Goal: Task Accomplishment & Management: Use online tool/utility

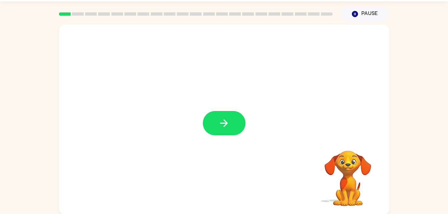
scroll to position [19, 0]
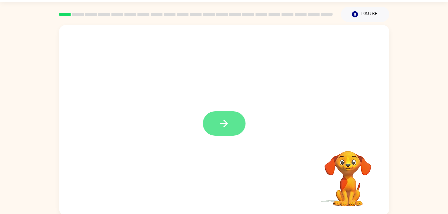
click at [237, 126] on button "button" at bounding box center [224, 123] width 43 height 24
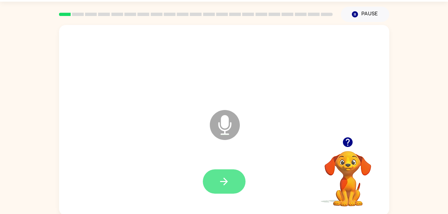
click at [224, 184] on icon "button" at bounding box center [224, 182] width 12 height 12
click at [231, 179] on button "button" at bounding box center [224, 182] width 43 height 24
click at [218, 184] on button "button" at bounding box center [224, 182] width 43 height 24
click at [223, 176] on icon "button" at bounding box center [224, 182] width 12 height 12
click at [225, 178] on icon "button" at bounding box center [224, 182] width 12 height 12
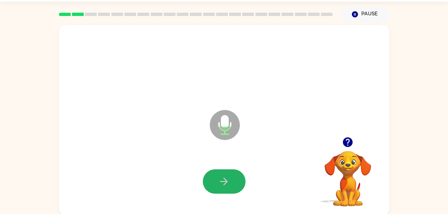
click at [222, 178] on icon "button" at bounding box center [224, 182] width 12 height 12
click at [228, 180] on icon "button" at bounding box center [224, 182] width 12 height 12
click at [230, 180] on button "button" at bounding box center [224, 182] width 43 height 24
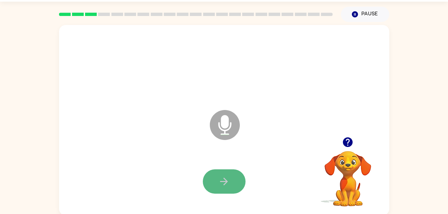
click at [227, 181] on icon "button" at bounding box center [224, 182] width 8 height 8
click at [220, 173] on button "button" at bounding box center [224, 182] width 43 height 24
click at [224, 188] on button "button" at bounding box center [224, 182] width 43 height 24
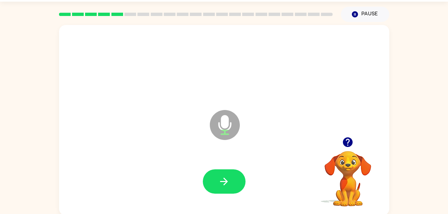
click at [318, 167] on video "Your browser must support playing .mp4 files to use Literably. Please try using…" at bounding box center [348, 174] width 67 height 67
click at [235, 182] on button "button" at bounding box center [224, 182] width 43 height 24
click at [227, 181] on icon "button" at bounding box center [224, 182] width 12 height 12
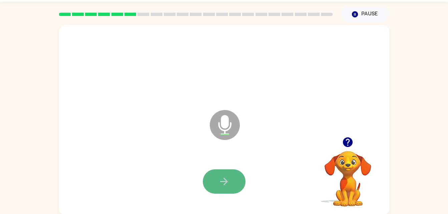
click at [221, 174] on button "button" at bounding box center [224, 182] width 43 height 24
drag, startPoint x: 221, startPoint y: 176, endPoint x: 362, endPoint y: 115, distance: 153.0
click at [362, 115] on div "Microphone The Microphone is here when it is your turn to talk" at bounding box center [224, 120] width 330 height 191
click at [224, 178] on icon "button" at bounding box center [224, 182] width 12 height 12
click at [230, 185] on button "button" at bounding box center [224, 182] width 43 height 24
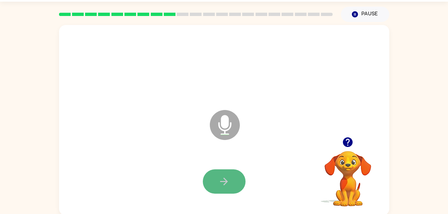
drag, startPoint x: 228, startPoint y: 189, endPoint x: 219, endPoint y: 181, distance: 12.3
click at [219, 181] on icon "button" at bounding box center [224, 182] width 12 height 12
drag, startPoint x: 221, startPoint y: 173, endPoint x: 85, endPoint y: 118, distance: 146.7
click at [85, 118] on div "Microphone The Microphone is here when it is your turn to talk" at bounding box center [208, 108] width 285 height 24
click at [237, 180] on button "button" at bounding box center [224, 182] width 43 height 24
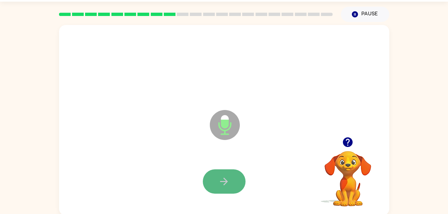
click at [218, 189] on button "button" at bounding box center [224, 182] width 43 height 24
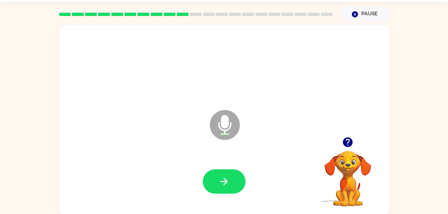
drag, startPoint x: 218, startPoint y: 189, endPoint x: 97, endPoint y: 171, distance: 122.5
click at [97, 171] on div at bounding box center [224, 181] width 317 height 55
click at [227, 186] on icon "button" at bounding box center [224, 182] width 12 height 12
click at [215, 176] on button "button" at bounding box center [224, 182] width 43 height 24
drag, startPoint x: 216, startPoint y: 178, endPoint x: 137, endPoint y: 150, distance: 83.8
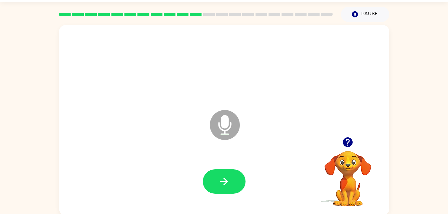
click at [137, 150] on div "Microphone The Microphone is here when it is your turn to talk" at bounding box center [224, 120] width 330 height 191
click at [233, 183] on button "button" at bounding box center [224, 182] width 43 height 24
click at [221, 184] on icon "button" at bounding box center [224, 182] width 12 height 12
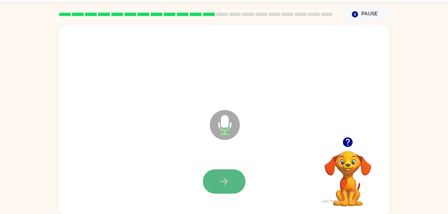
click at [228, 176] on icon "button" at bounding box center [224, 182] width 12 height 12
click at [227, 136] on icon at bounding box center [225, 125] width 30 height 30
click at [214, 179] on button "button" at bounding box center [224, 182] width 43 height 24
click at [227, 180] on icon "button" at bounding box center [224, 182] width 12 height 12
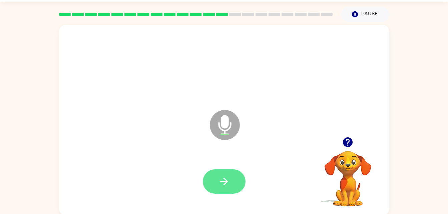
click at [231, 182] on button "button" at bounding box center [224, 182] width 43 height 24
drag, startPoint x: 231, startPoint y: 182, endPoint x: 150, endPoint y: 152, distance: 86.2
click at [150, 152] on div "Microphone The Microphone is here when it is your turn to talk" at bounding box center [224, 120] width 330 height 191
click at [236, 176] on button "button" at bounding box center [224, 182] width 43 height 24
click at [234, 179] on button "button" at bounding box center [224, 182] width 43 height 24
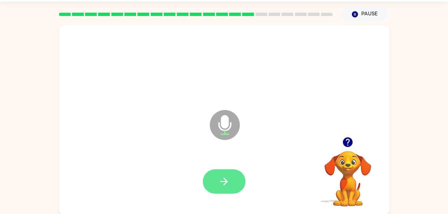
drag, startPoint x: 234, startPoint y: 179, endPoint x: 220, endPoint y: 178, distance: 13.7
click at [220, 178] on icon "button" at bounding box center [224, 182] width 12 height 12
drag, startPoint x: 220, startPoint y: 183, endPoint x: 160, endPoint y: 150, distance: 68.1
click at [160, 150] on div "Microphone The Microphone is here when it is your turn to talk" at bounding box center [224, 120] width 330 height 191
click at [226, 188] on button "button" at bounding box center [224, 182] width 43 height 24
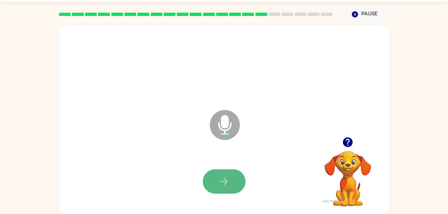
click at [224, 184] on icon "button" at bounding box center [224, 182] width 12 height 12
click at [224, 183] on icon "button" at bounding box center [224, 182] width 12 height 12
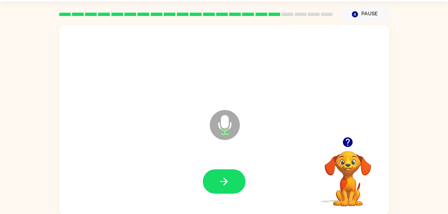
drag, startPoint x: 223, startPoint y: 186, endPoint x: 123, endPoint y: 125, distance: 117.5
click at [123, 125] on div "Microphone The Microphone is here when it is your turn to talk" at bounding box center [224, 120] width 330 height 191
click at [234, 178] on button "button" at bounding box center [224, 182] width 43 height 24
drag, startPoint x: 234, startPoint y: 178, endPoint x: 118, endPoint y: 153, distance: 118.4
click at [118, 153] on div "Microphone The Microphone is here when it is your turn to talk" at bounding box center [224, 120] width 330 height 191
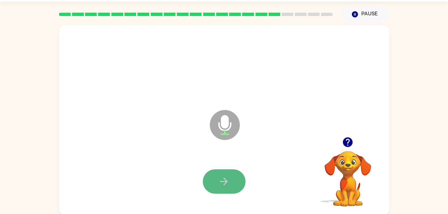
click at [238, 187] on button "button" at bounding box center [224, 182] width 43 height 24
click at [238, 182] on button "button" at bounding box center [224, 182] width 43 height 24
drag, startPoint x: 238, startPoint y: 182, endPoint x: 145, endPoint y: 157, distance: 96.1
click at [145, 157] on div at bounding box center [224, 181] width 317 height 55
drag, startPoint x: 231, startPoint y: 183, endPoint x: 134, endPoint y: 119, distance: 115.8
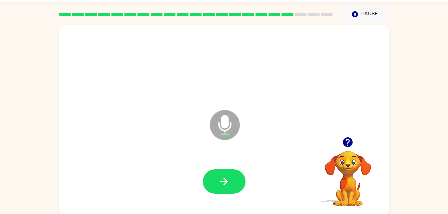
click at [134, 119] on div "Microphone The Microphone is here when it is your turn to talk" at bounding box center [208, 108] width 285 height 24
drag, startPoint x: 210, startPoint y: 181, endPoint x: 148, endPoint y: 126, distance: 82.7
click at [148, 126] on div "Microphone The Microphone is here when it is your turn to talk" at bounding box center [224, 120] width 330 height 191
click at [233, 178] on button "button" at bounding box center [224, 182] width 43 height 24
drag, startPoint x: 233, startPoint y: 178, endPoint x: 165, endPoint y: 161, distance: 69.7
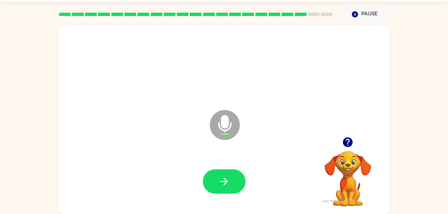
click at [165, 161] on div at bounding box center [224, 181] width 317 height 55
click at [228, 174] on button "button" at bounding box center [224, 182] width 43 height 24
click at [228, 184] on icon "button" at bounding box center [224, 182] width 12 height 12
drag, startPoint x: 228, startPoint y: 184, endPoint x: 160, endPoint y: 158, distance: 72.1
click at [160, 158] on div at bounding box center [224, 181] width 317 height 55
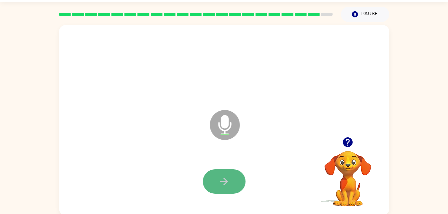
click at [236, 180] on button "button" at bounding box center [224, 182] width 43 height 24
click at [221, 177] on icon "button" at bounding box center [224, 182] width 12 height 12
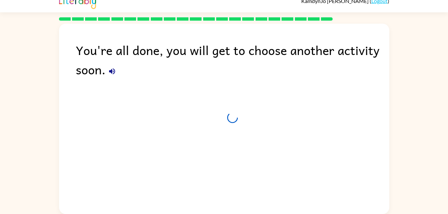
scroll to position [8, 0]
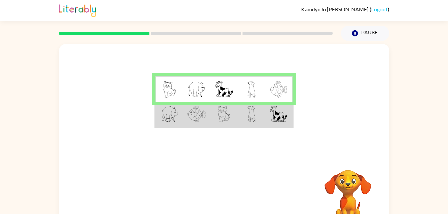
click at [284, 118] on img at bounding box center [278, 114] width 17 height 17
click at [198, 119] on img at bounding box center [197, 114] width 18 height 17
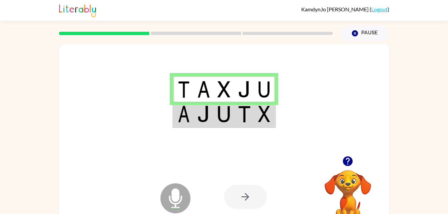
click at [254, 201] on div at bounding box center [245, 197] width 43 height 24
click at [245, 190] on div at bounding box center [245, 197] width 43 height 24
click at [236, 114] on td at bounding box center [244, 115] width 20 height 26
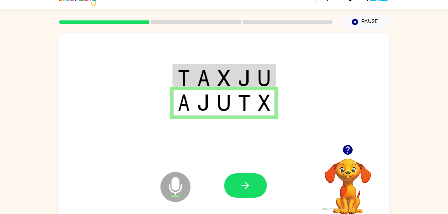
scroll to position [20, 0]
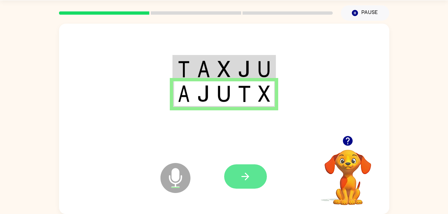
click at [252, 178] on button "button" at bounding box center [245, 176] width 43 height 24
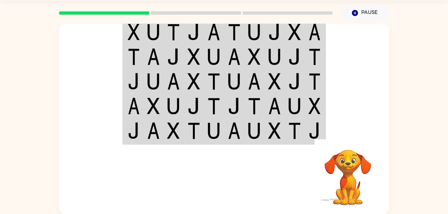
scroll to position [0, 0]
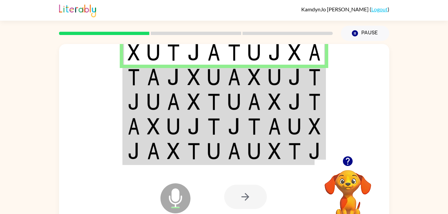
click at [181, 78] on td at bounding box center [173, 77] width 20 height 25
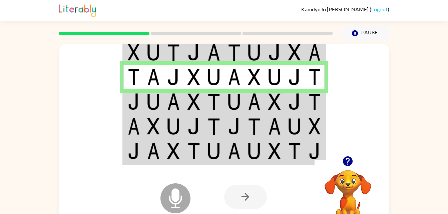
click at [138, 105] on img at bounding box center [134, 101] width 12 height 17
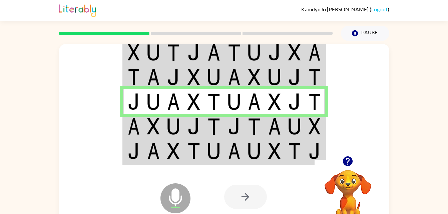
click at [155, 127] on img at bounding box center [153, 126] width 13 height 17
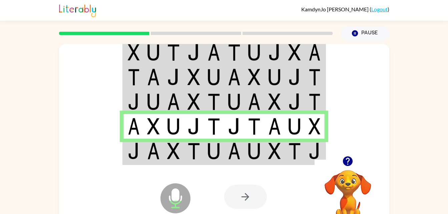
click at [152, 158] on img at bounding box center [153, 151] width 13 height 17
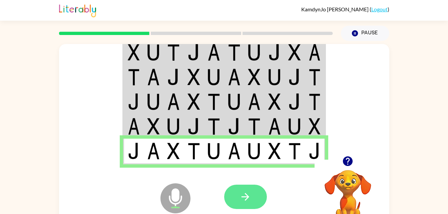
click at [246, 195] on icon "button" at bounding box center [246, 197] width 8 height 8
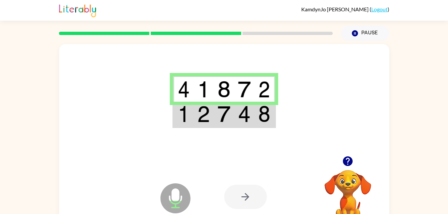
click at [228, 84] on img at bounding box center [224, 89] width 13 height 17
click at [196, 118] on td at bounding box center [204, 115] width 20 height 26
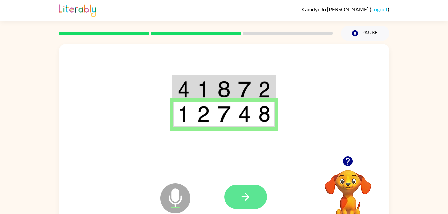
click at [244, 193] on icon "button" at bounding box center [246, 197] width 12 height 12
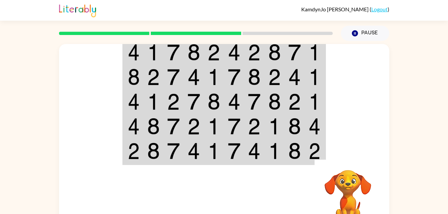
click at [155, 60] on img at bounding box center [153, 52] width 13 height 17
click at [236, 56] on img at bounding box center [234, 52] width 13 height 17
click at [147, 56] on img at bounding box center [153, 52] width 13 height 17
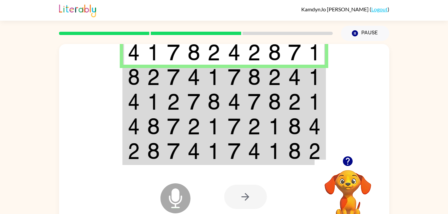
click at [158, 86] on td at bounding box center [153, 77] width 20 height 25
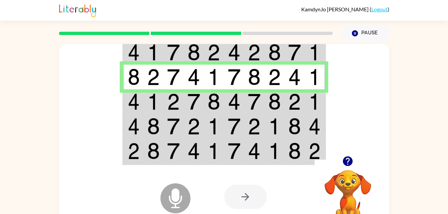
click at [149, 104] on img at bounding box center [153, 101] width 13 height 17
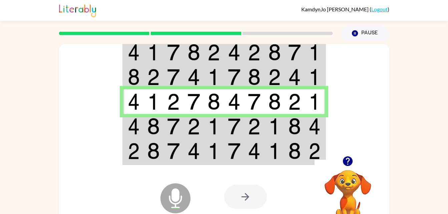
click at [141, 130] on td at bounding box center [133, 126] width 20 height 25
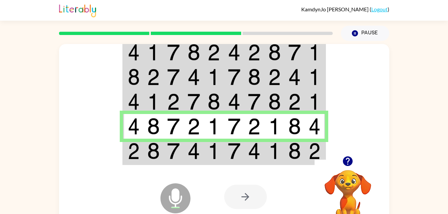
click at [176, 156] on img at bounding box center [173, 151] width 13 height 17
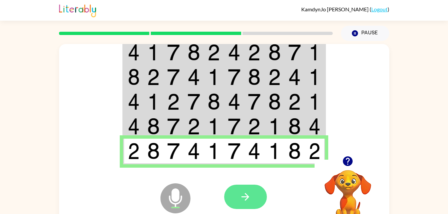
click at [251, 194] on button "button" at bounding box center [245, 197] width 43 height 24
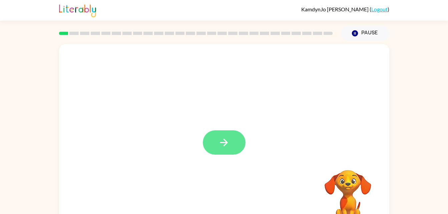
click at [227, 140] on icon "button" at bounding box center [224, 143] width 12 height 12
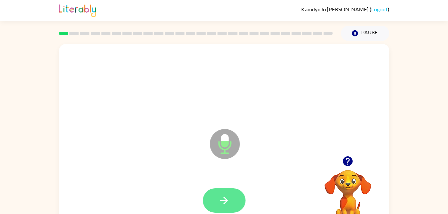
click at [227, 202] on icon "button" at bounding box center [224, 201] width 12 height 12
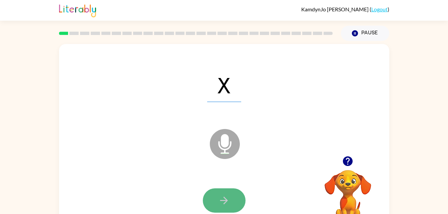
click at [236, 193] on button "button" at bounding box center [224, 201] width 43 height 24
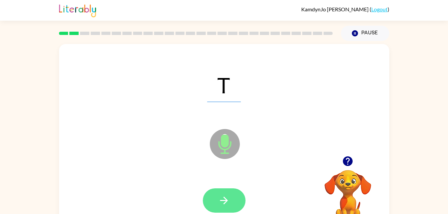
click at [230, 197] on button "button" at bounding box center [224, 201] width 43 height 24
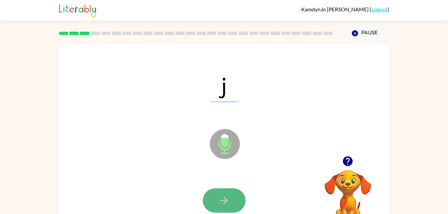
click at [223, 203] on icon "button" at bounding box center [224, 201] width 12 height 12
click at [240, 196] on button "button" at bounding box center [224, 201] width 43 height 24
click at [229, 206] on icon "button" at bounding box center [224, 201] width 12 height 12
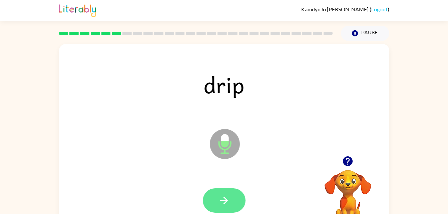
click at [221, 205] on icon "button" at bounding box center [224, 201] width 12 height 12
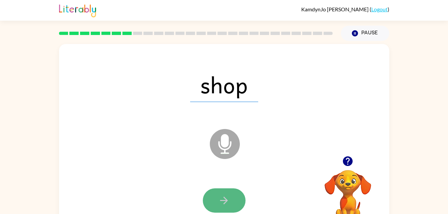
click at [228, 201] on icon "button" at bounding box center [224, 201] width 12 height 12
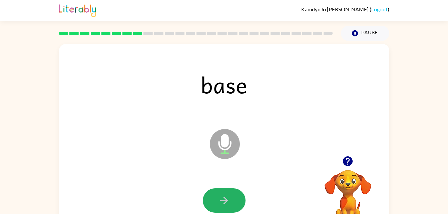
click at [233, 203] on button "button" at bounding box center [224, 201] width 43 height 24
click at [233, 203] on div at bounding box center [224, 201] width 43 height 24
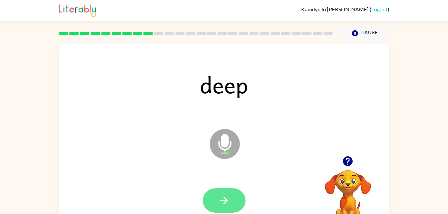
click at [230, 198] on button "button" at bounding box center [224, 201] width 43 height 24
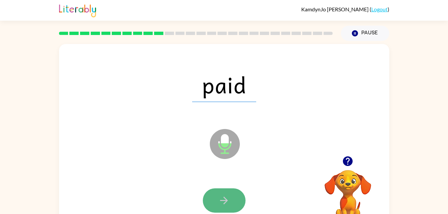
click at [233, 193] on button "button" at bounding box center [224, 201] width 43 height 24
click at [228, 197] on icon "button" at bounding box center [224, 201] width 12 height 12
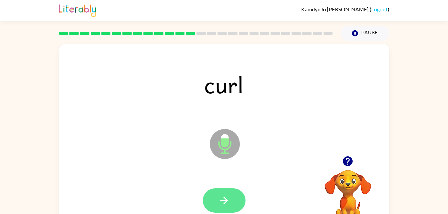
click at [216, 200] on button "button" at bounding box center [224, 201] width 43 height 24
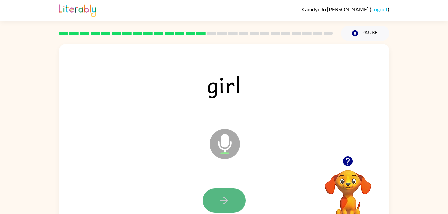
click at [223, 199] on icon "button" at bounding box center [224, 201] width 12 height 12
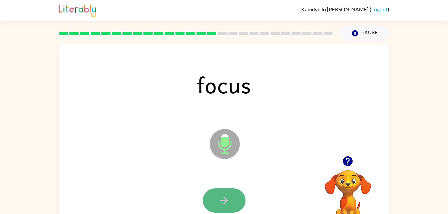
click at [223, 198] on icon "button" at bounding box center [224, 201] width 12 height 12
click at [220, 198] on icon "button" at bounding box center [224, 201] width 12 height 12
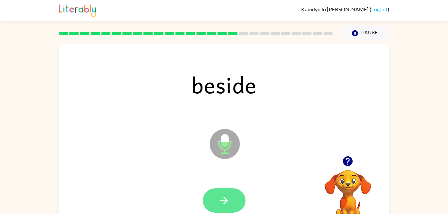
click at [229, 204] on icon "button" at bounding box center [224, 201] width 12 height 12
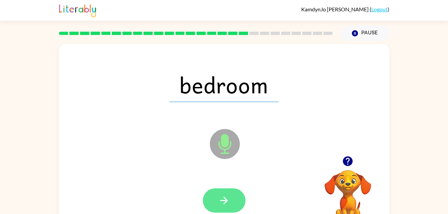
click at [224, 200] on icon "button" at bounding box center [224, 201] width 8 height 8
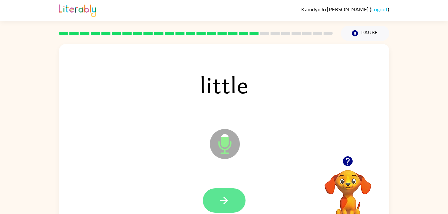
click at [225, 195] on icon "button" at bounding box center [224, 201] width 12 height 12
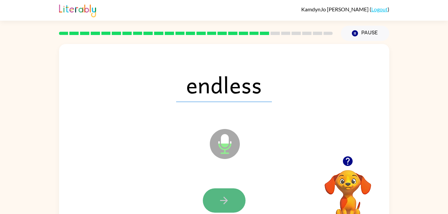
click at [223, 204] on icon "button" at bounding box center [224, 201] width 12 height 12
click at [223, 206] on icon "button" at bounding box center [224, 201] width 12 height 12
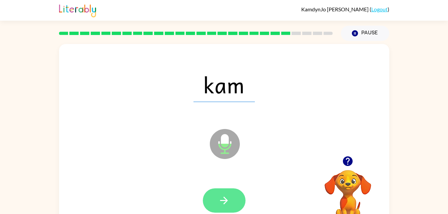
click at [231, 195] on button "button" at bounding box center [224, 201] width 43 height 24
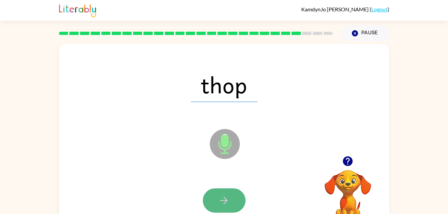
click at [235, 193] on button "button" at bounding box center [224, 201] width 43 height 24
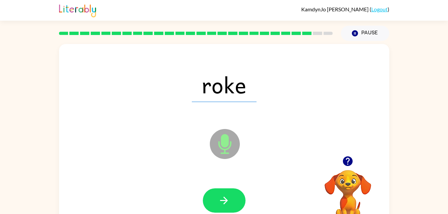
click at [239, 187] on div at bounding box center [224, 201] width 317 height 55
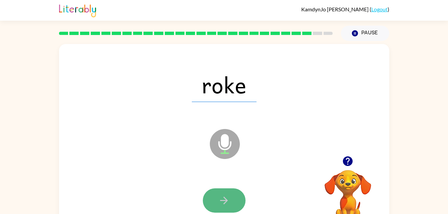
click at [238, 194] on button "button" at bounding box center [224, 201] width 43 height 24
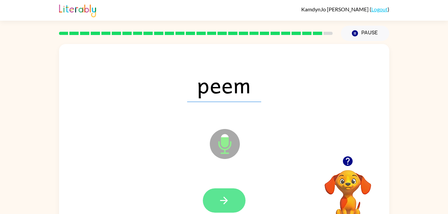
click at [237, 193] on button "button" at bounding box center [224, 201] width 43 height 24
